Goal: Transaction & Acquisition: Purchase product/service

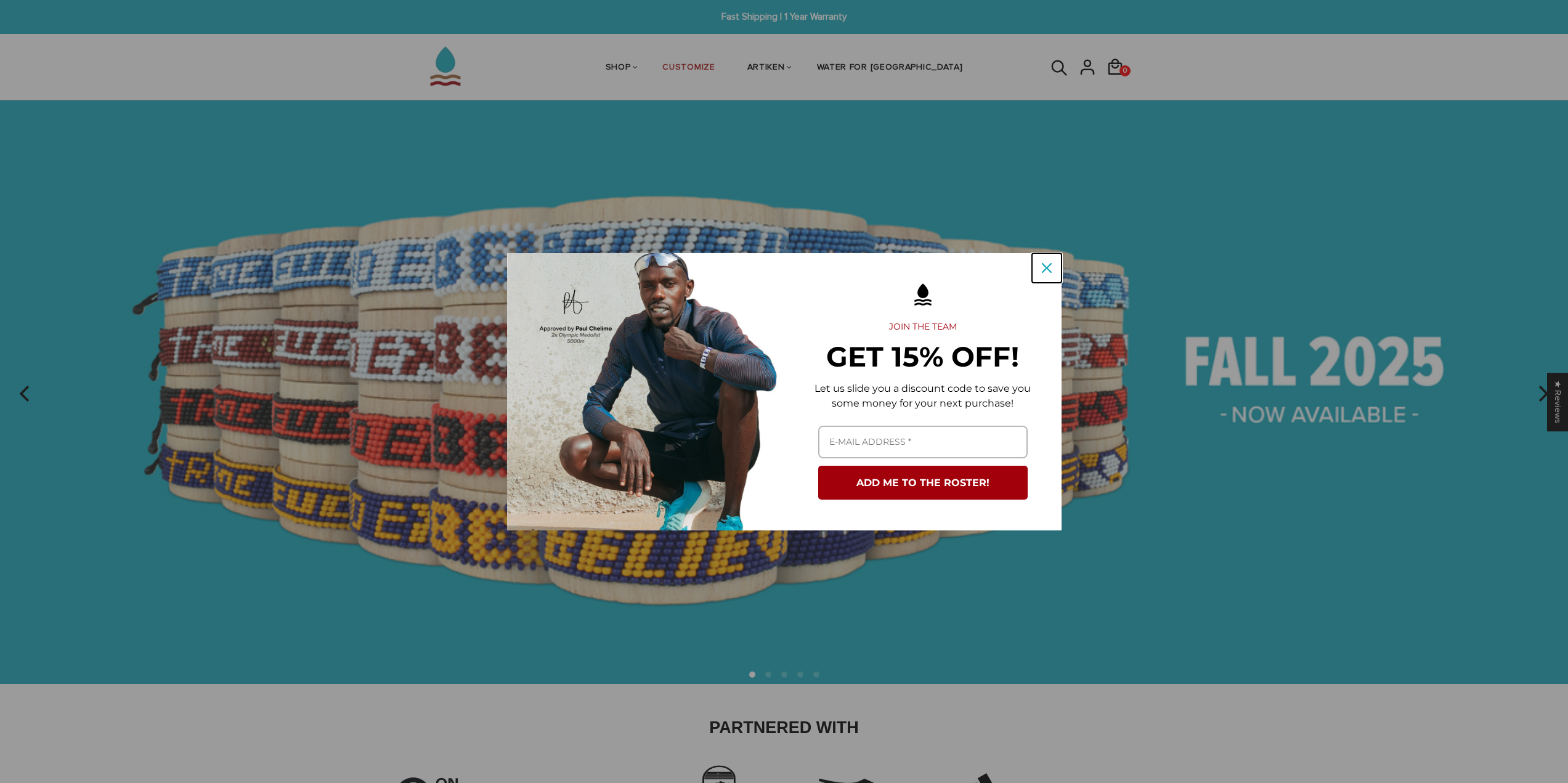
click at [1053, 263] on div "Close" at bounding box center [1047, 268] width 20 height 20
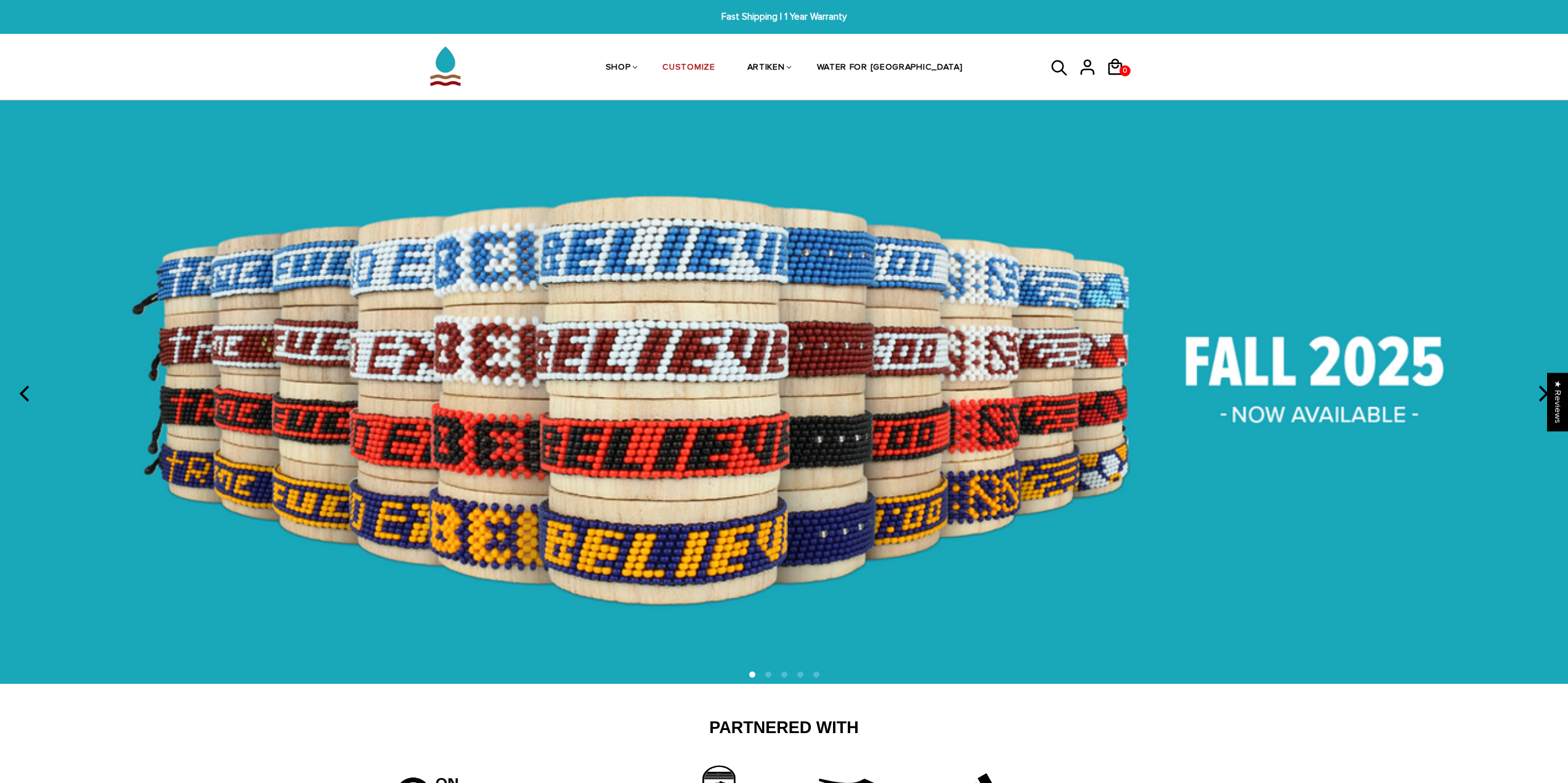
click at [791, 530] on img at bounding box center [784, 392] width 1568 height 583
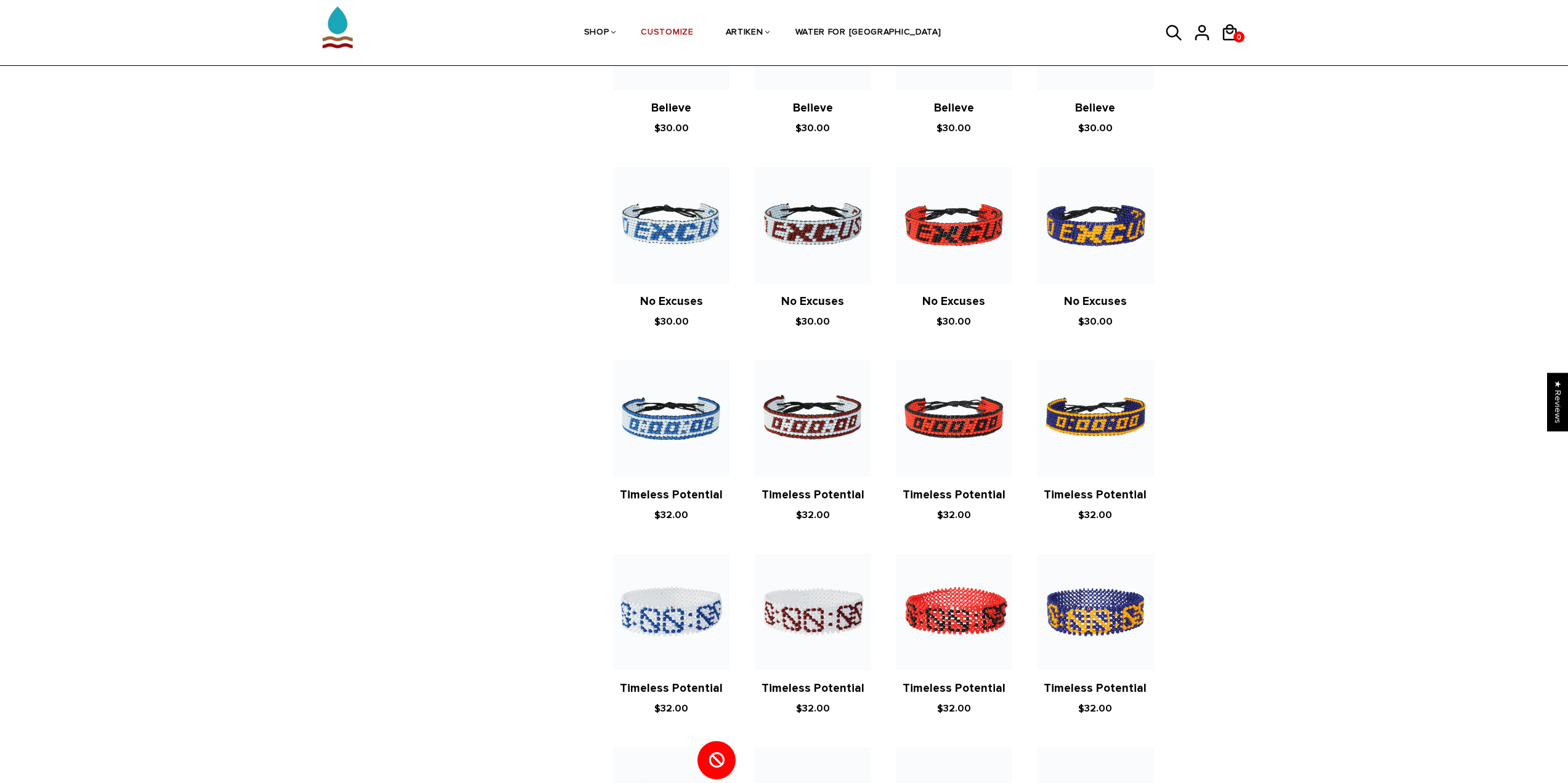
scroll to position [601, 0]
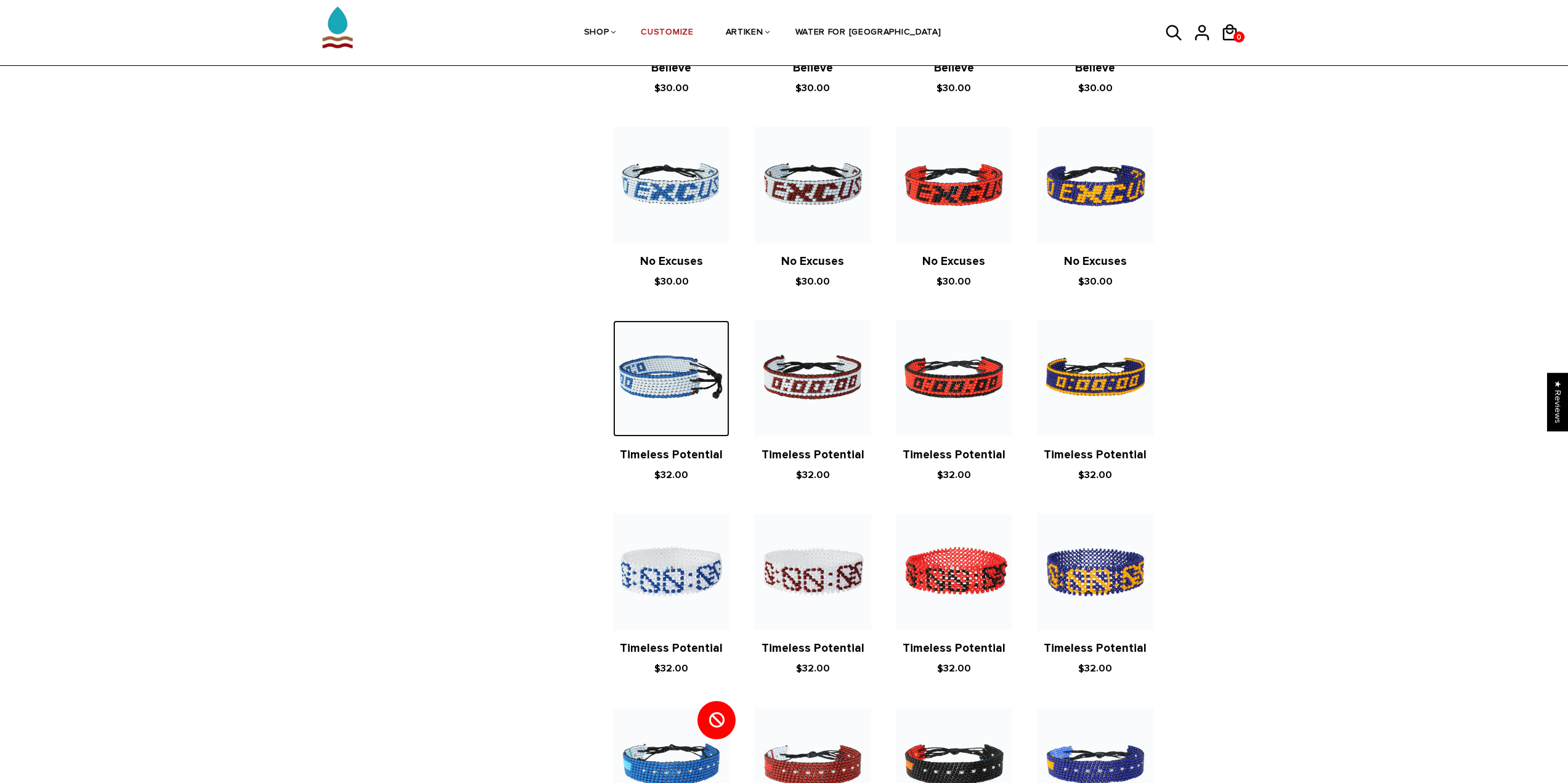
click at [677, 400] on img at bounding box center [671, 379] width 116 height 116
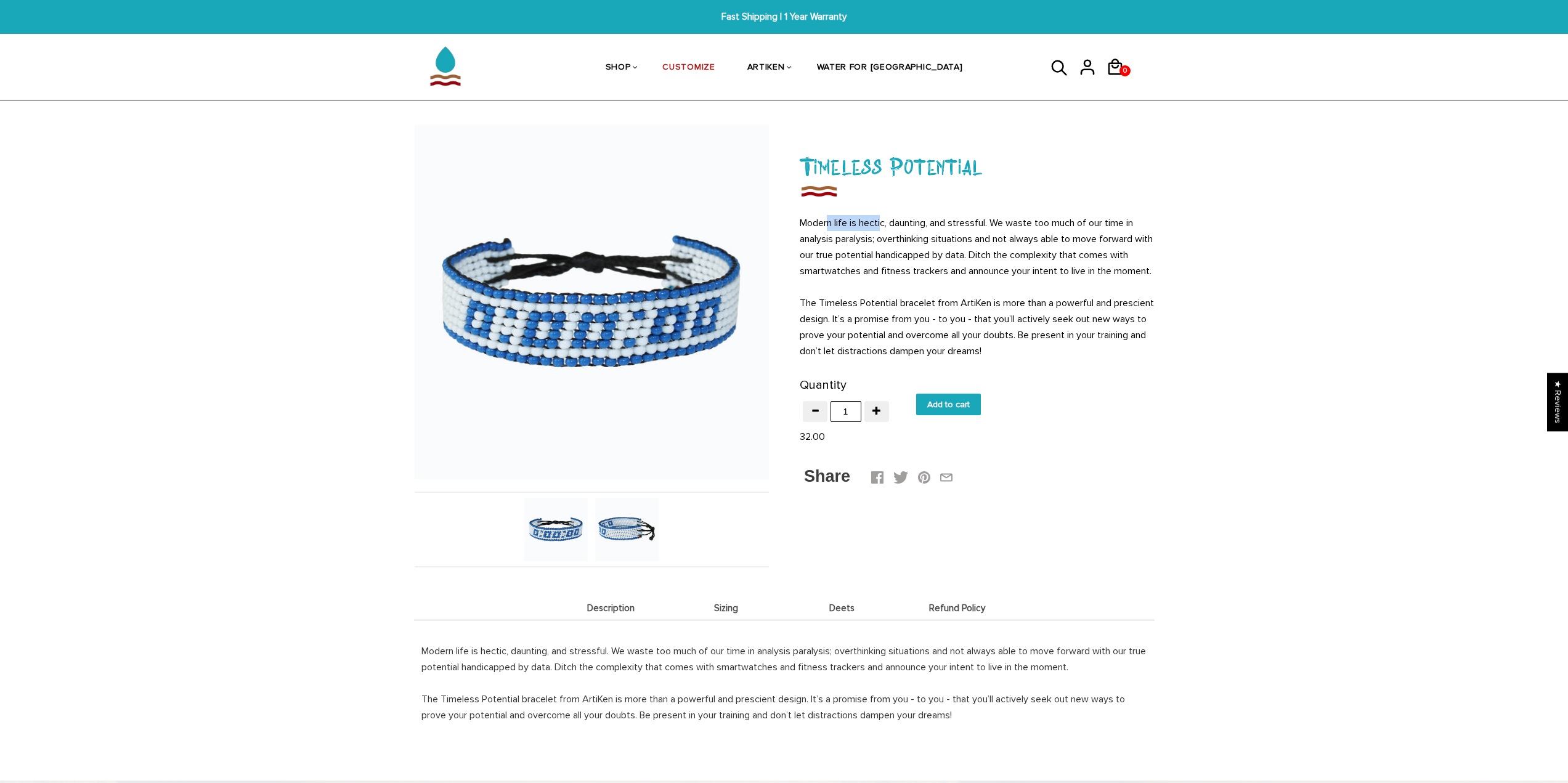
drag, startPoint x: 837, startPoint y: 216, endPoint x: 880, endPoint y: 216, distance: 43.0
click at [880, 216] on p "Modern life is hectic, daunting, and stressful. We waste too much of our time i…" at bounding box center [976, 287] width 354 height 144
click at [914, 234] on p "Modern life is hectic, daunting, and stressful. We waste too much of our time i…" at bounding box center [976, 287] width 354 height 144
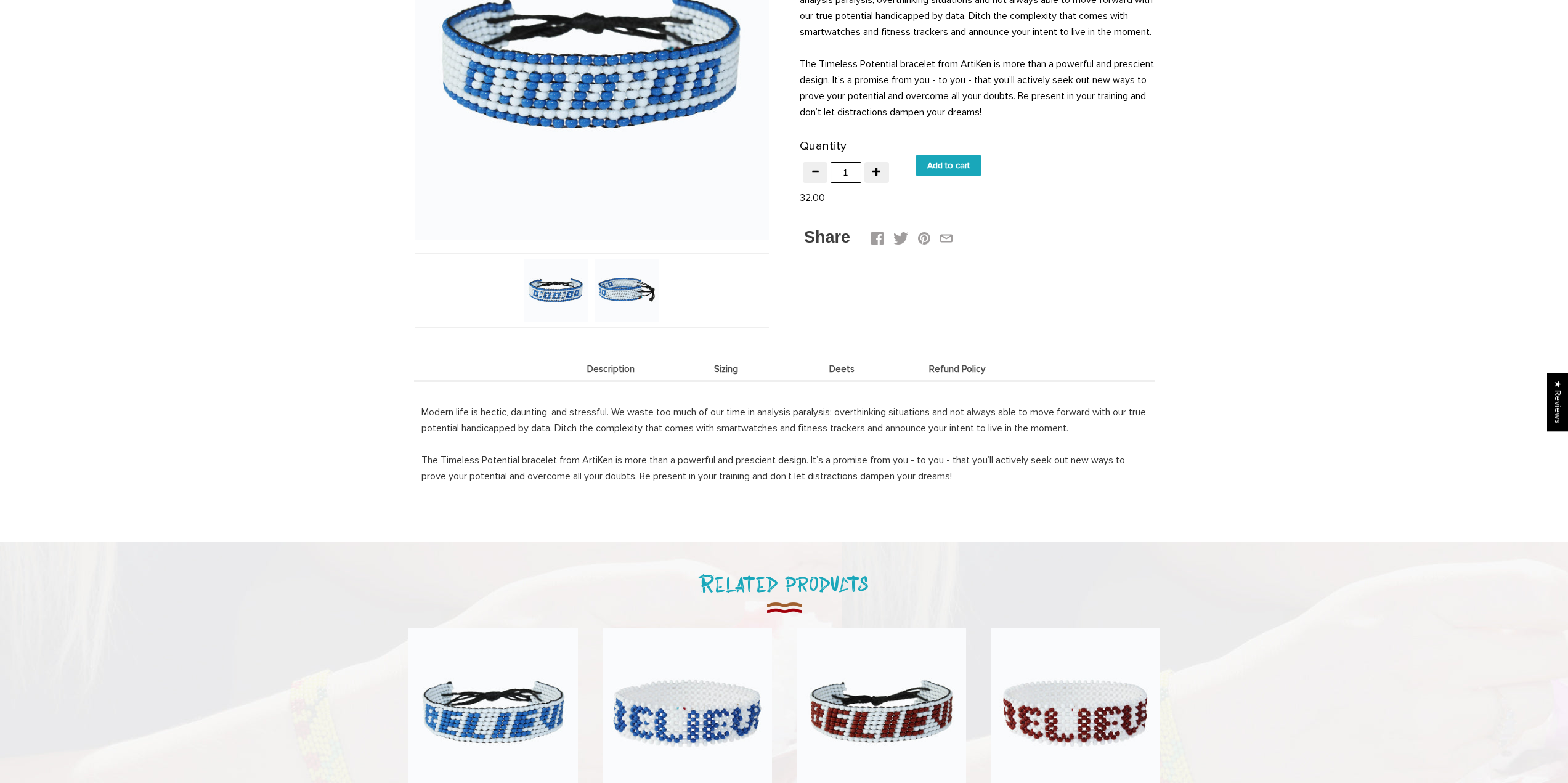
scroll to position [308, 0]
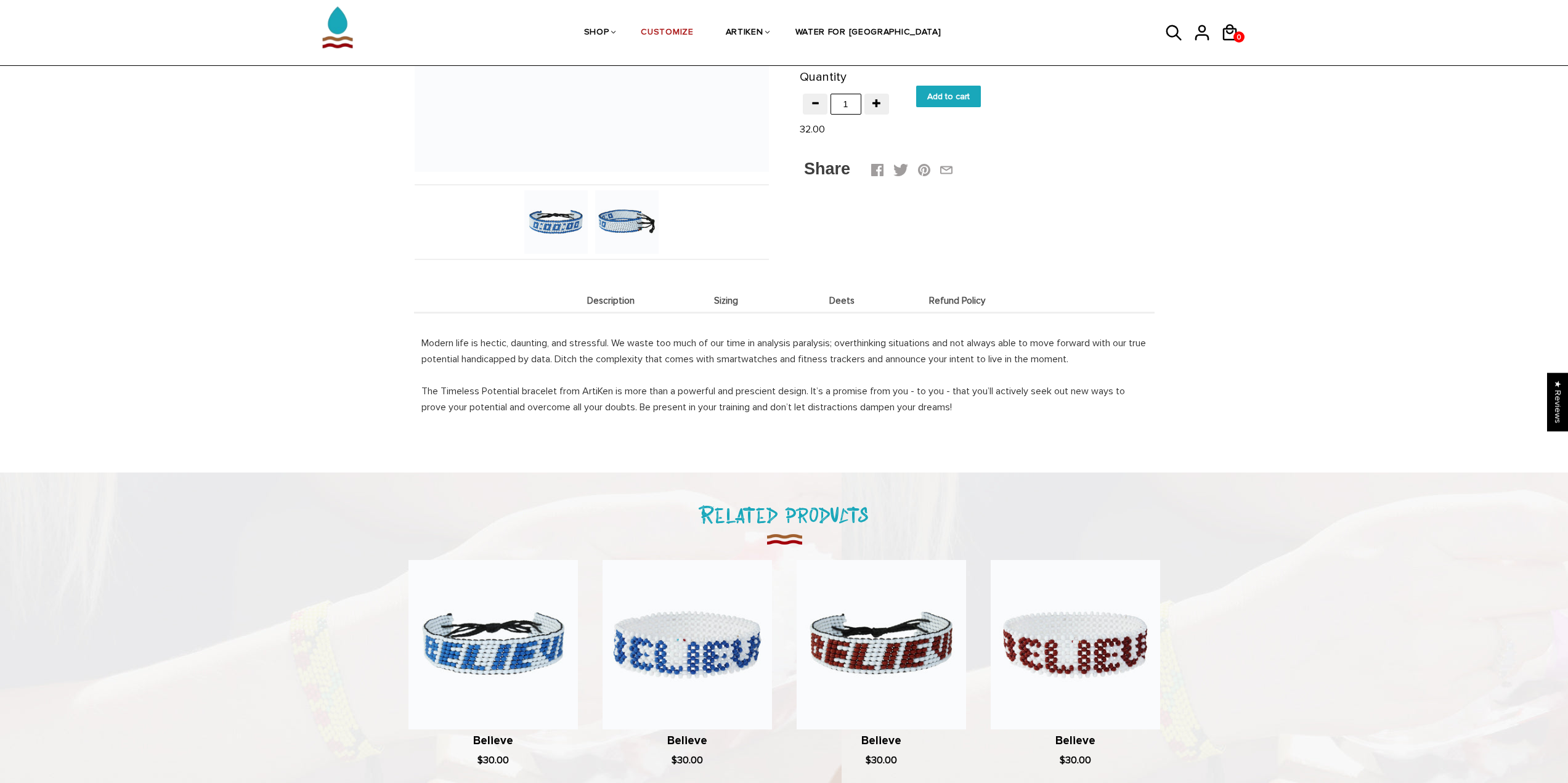
click at [731, 301] on span "Sizing" at bounding box center [726, 301] width 110 height 11
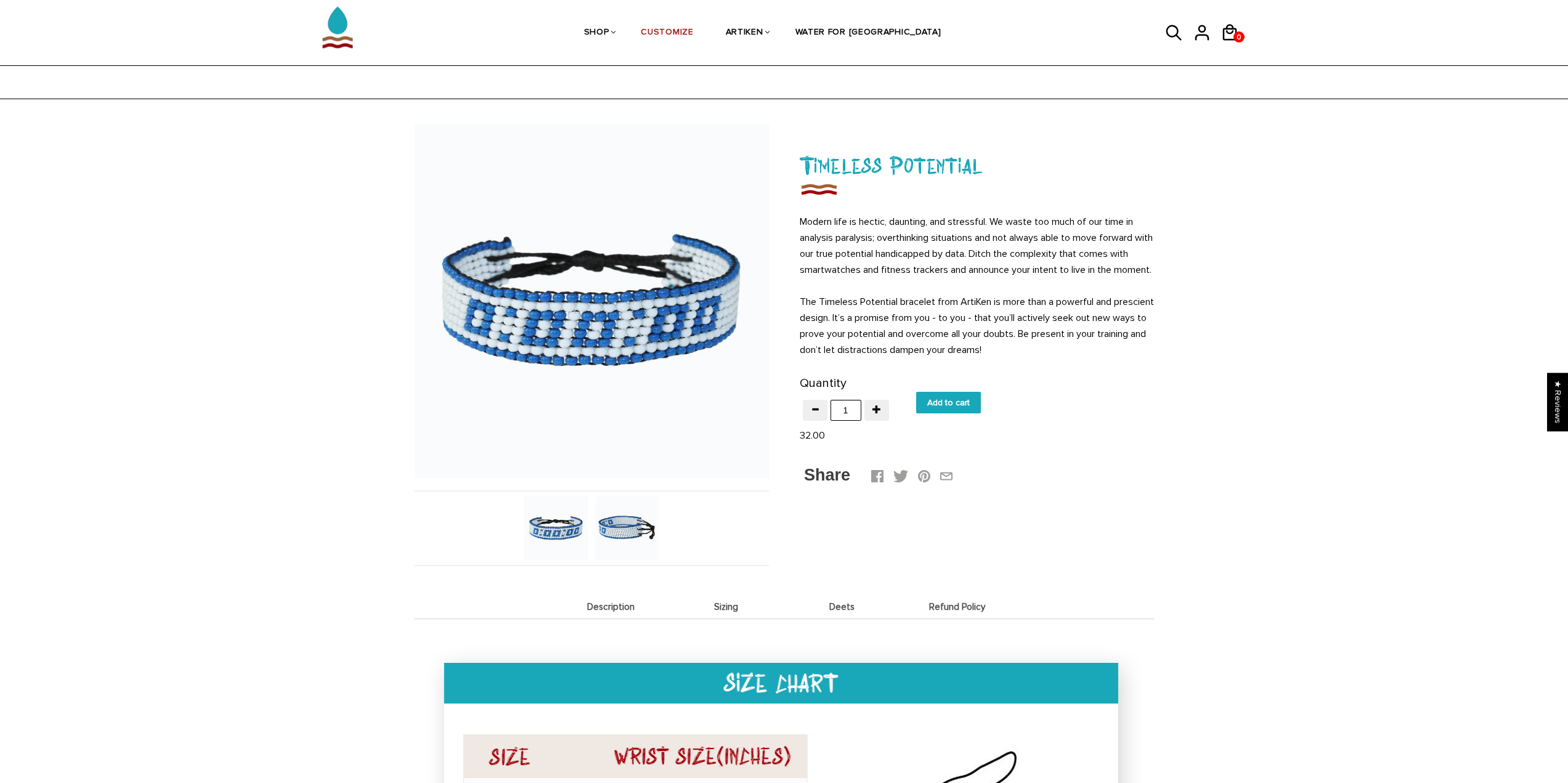
scroll to position [0, 0]
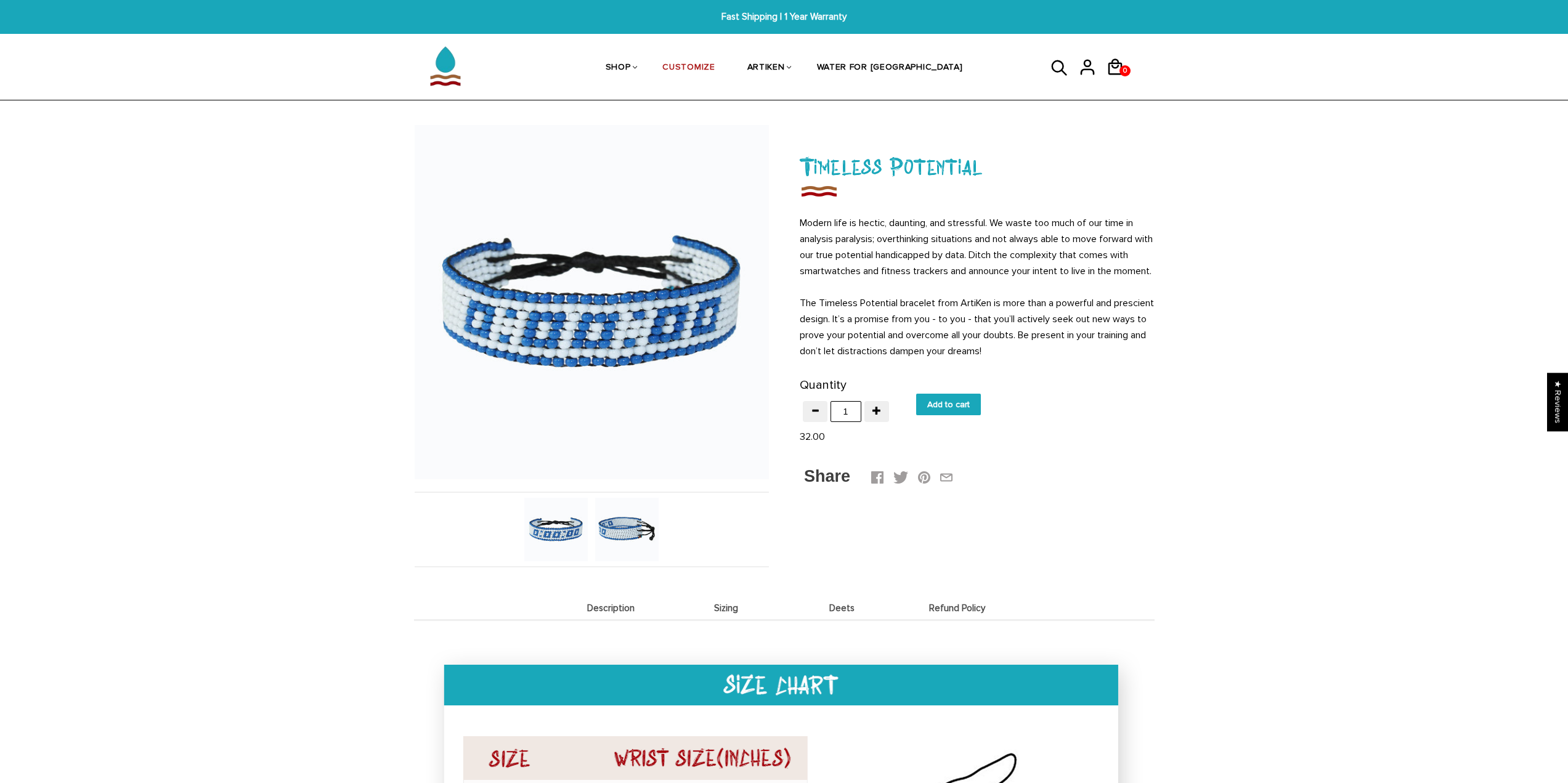
click at [922, 415] on input "Add to cart" at bounding box center [948, 404] width 65 height 21
type input "Add to cart"
click at [1129, 65] on div "1 1 View cart Check out" at bounding box center [1120, 67] width 28 height 29
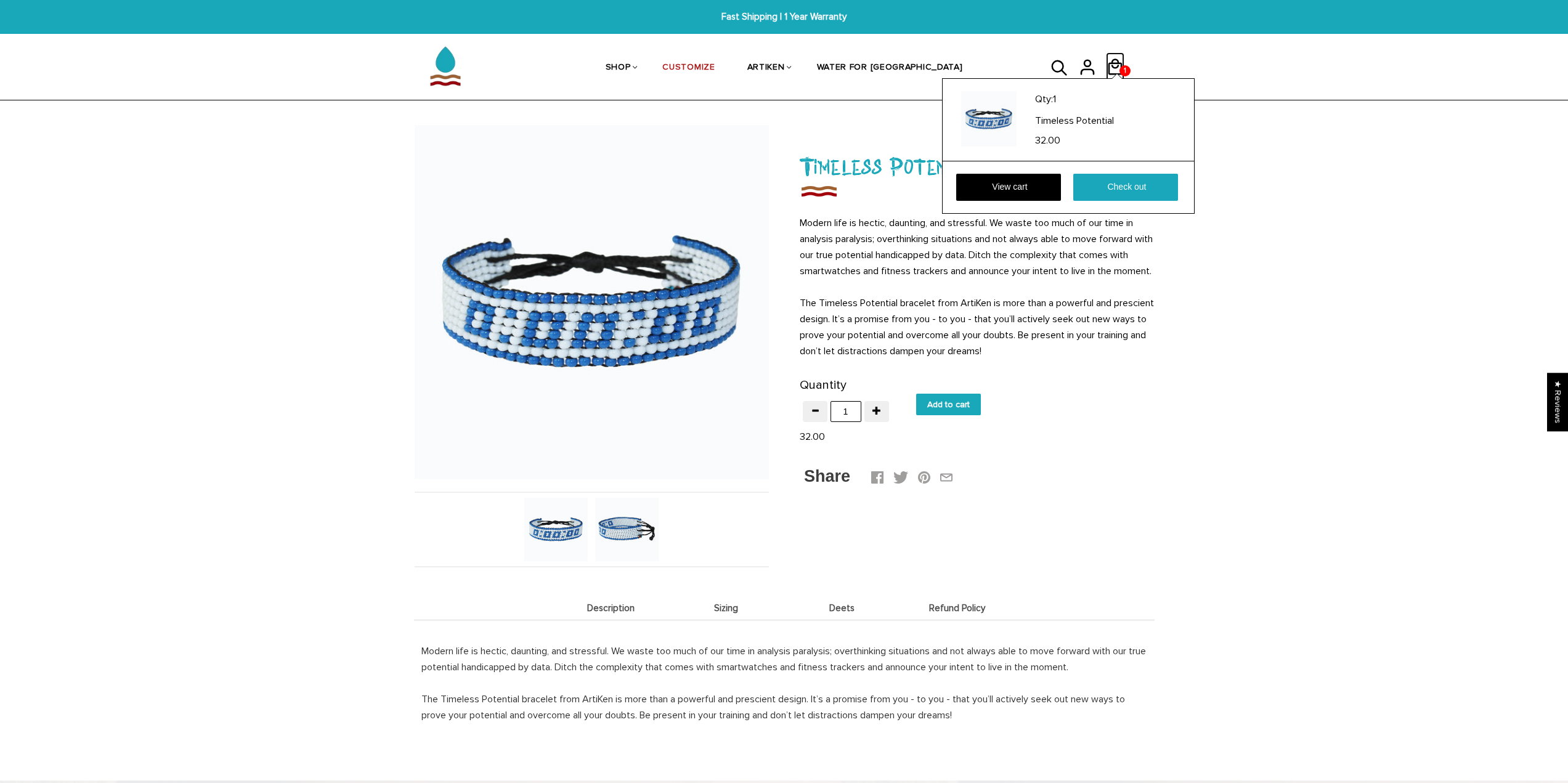
click at [1116, 65] on icon at bounding box center [1115, 67] width 19 height 29
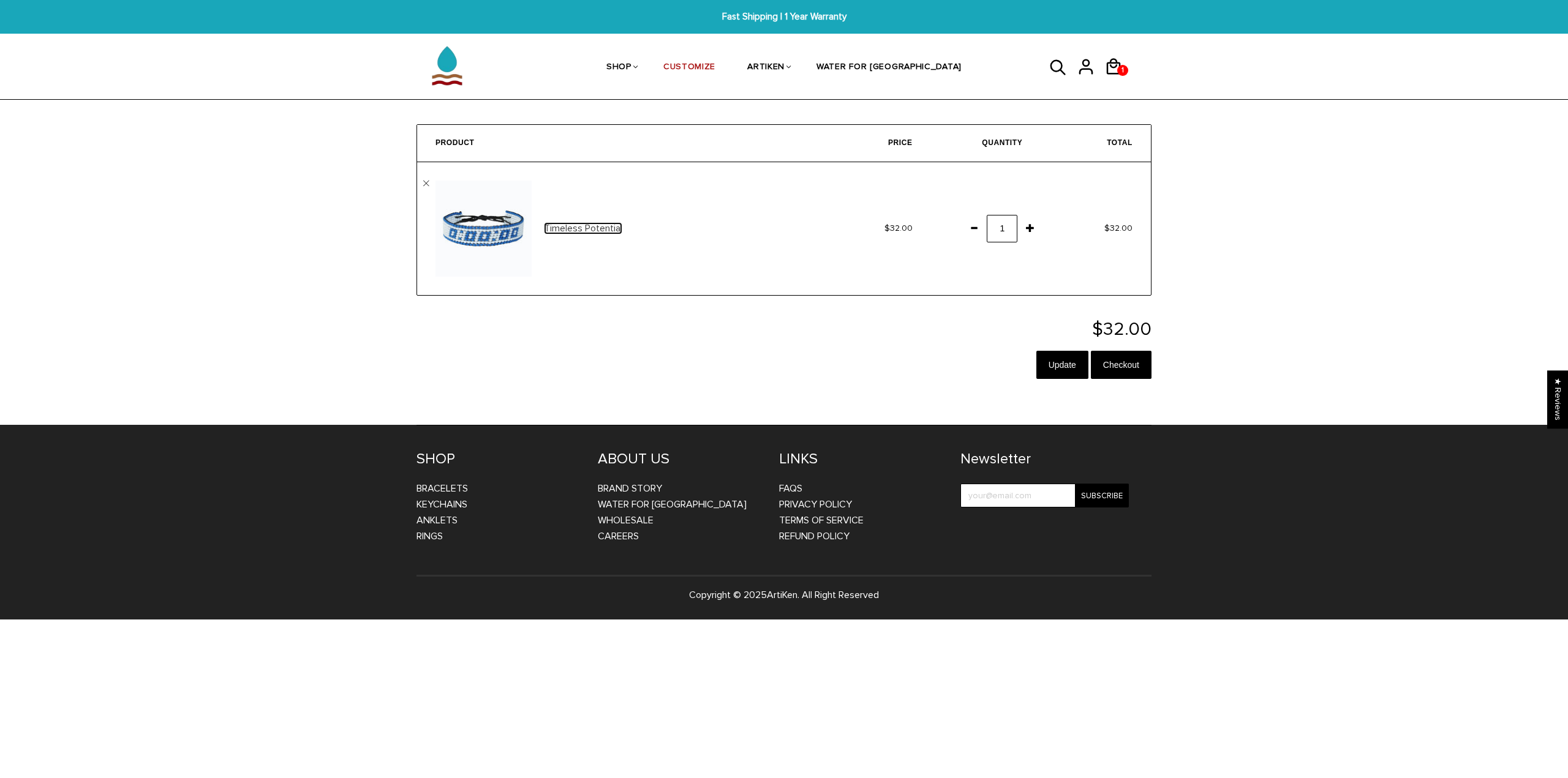
click at [564, 222] on link "Timeless Potential" at bounding box center [583, 228] width 79 height 13
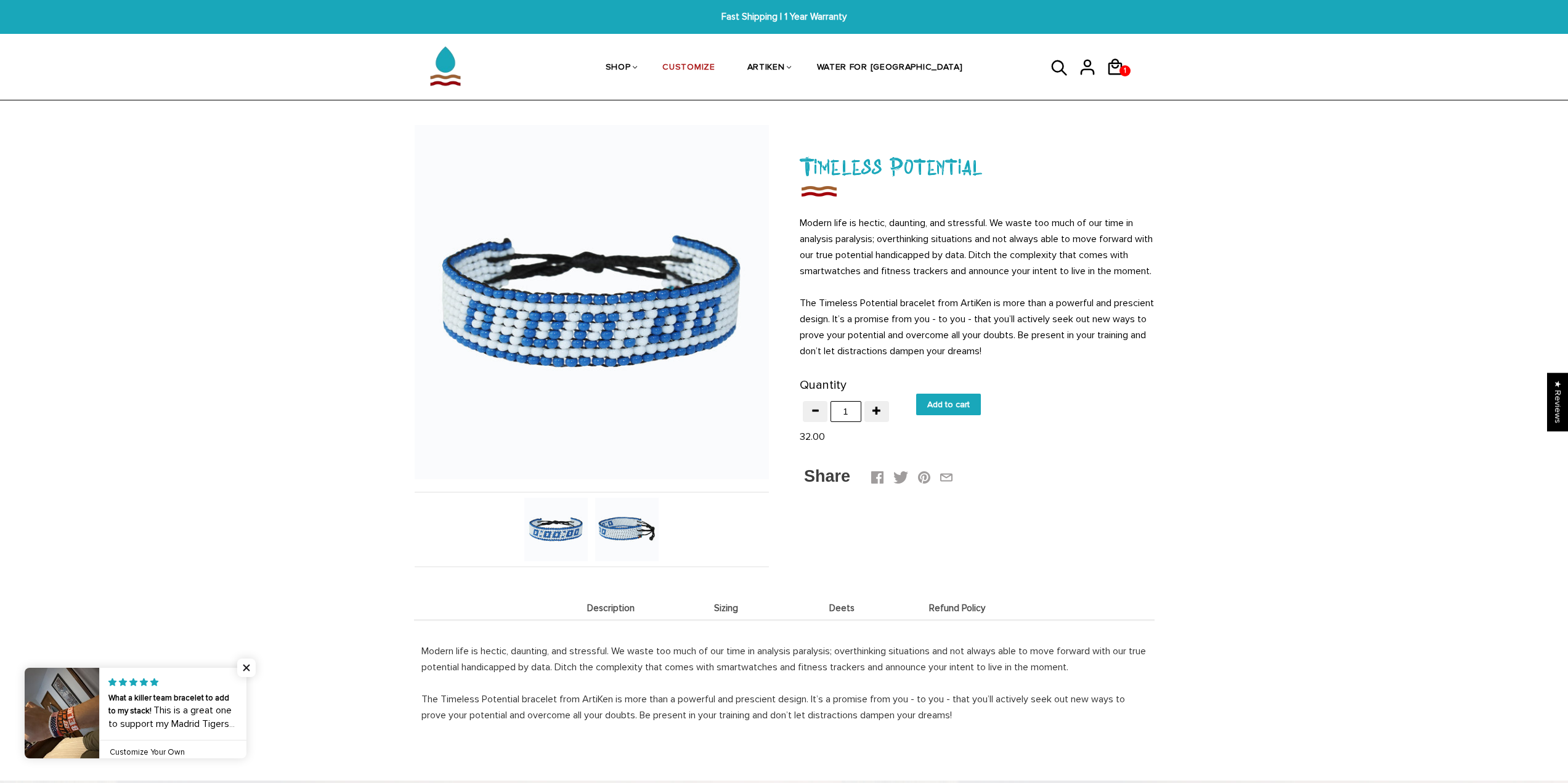
click at [618, 538] on img at bounding box center [626, 530] width 63 height 63
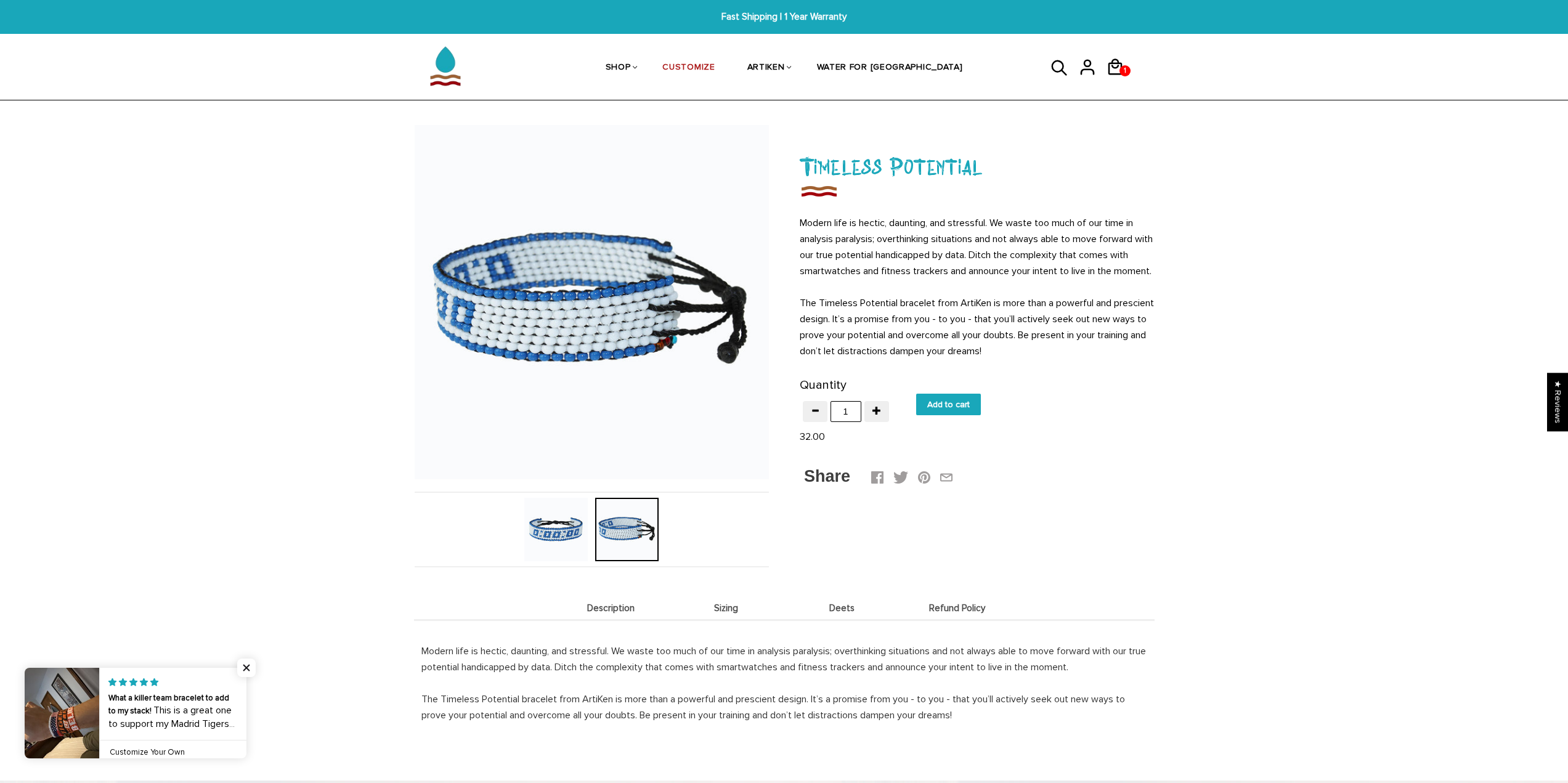
click at [559, 528] on img at bounding box center [555, 530] width 63 height 63
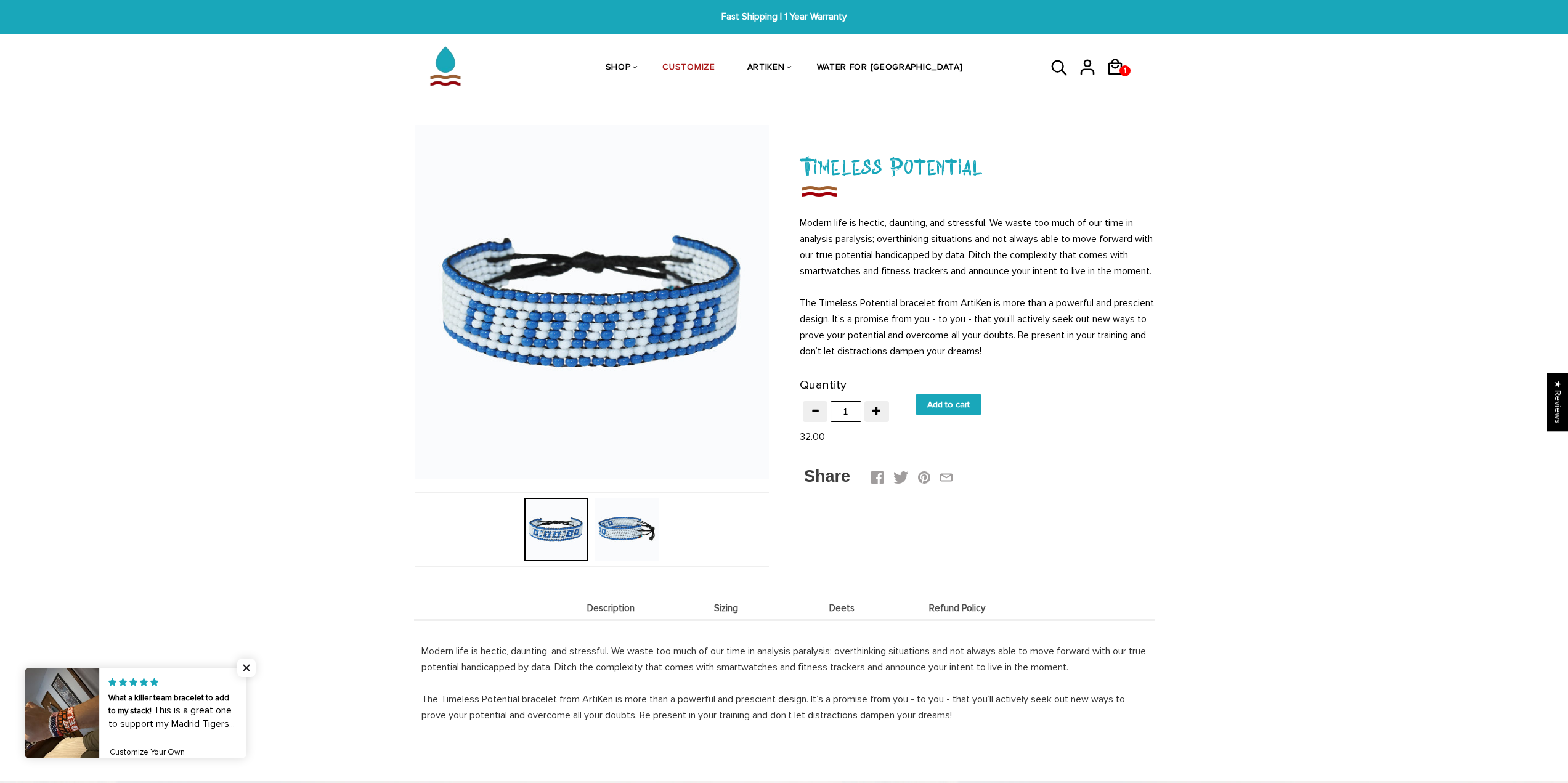
click at [612, 536] on img at bounding box center [626, 530] width 63 height 63
